Goal: Transaction & Acquisition: Purchase product/service

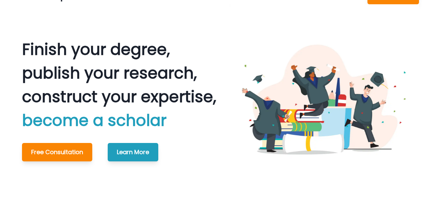
scroll to position [19, 0]
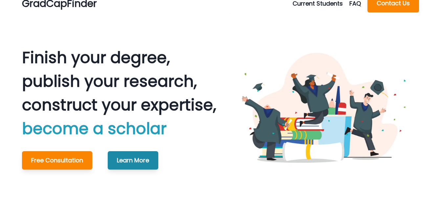
click at [133, 160] on button "Learn More" at bounding box center [133, 160] width 51 height 18
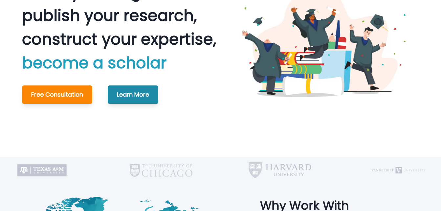
scroll to position [130, 0]
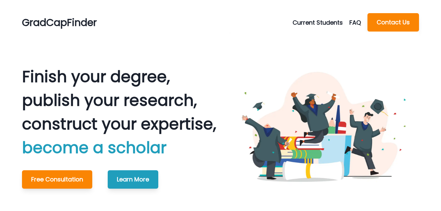
click at [352, 21] on p "FAQ" at bounding box center [358, 22] width 18 height 9
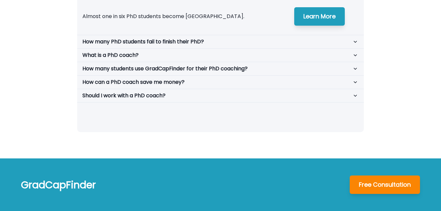
scroll to position [125, 0]
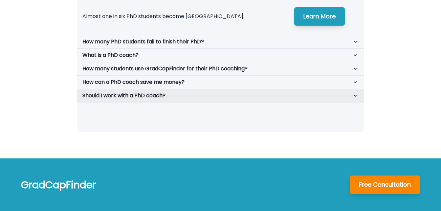
click at [352, 97] on icon "button" at bounding box center [355, 95] width 7 height 7
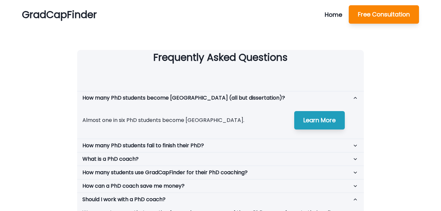
scroll to position [0, 0]
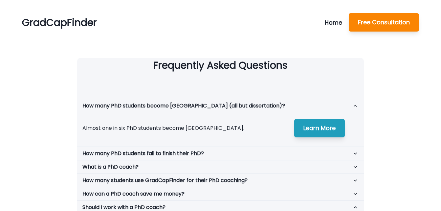
click at [332, 18] on p "Home" at bounding box center [337, 22] width 24 height 9
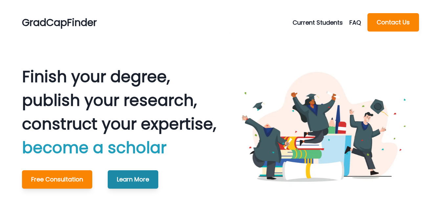
click at [147, 177] on button "Learn More" at bounding box center [133, 179] width 51 height 18
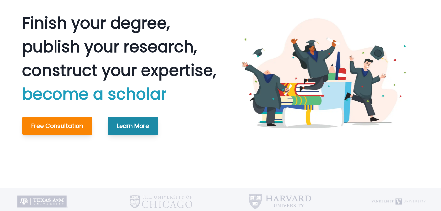
scroll to position [97, 0]
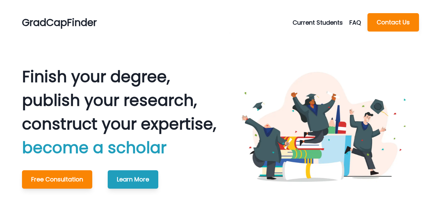
click at [329, 23] on button "Current Students" at bounding box center [320, 22] width 57 height 9
click at [322, 50] on button "Make A Payment" at bounding box center [329, 50] width 73 height 12
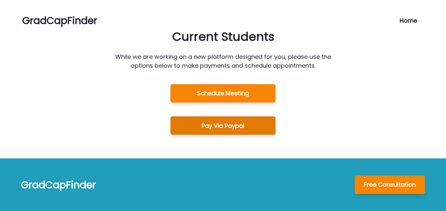
click at [233, 120] on button "Pay Via Paypal" at bounding box center [222, 125] width 105 height 18
